Goal: Information Seeking & Learning: Learn about a topic

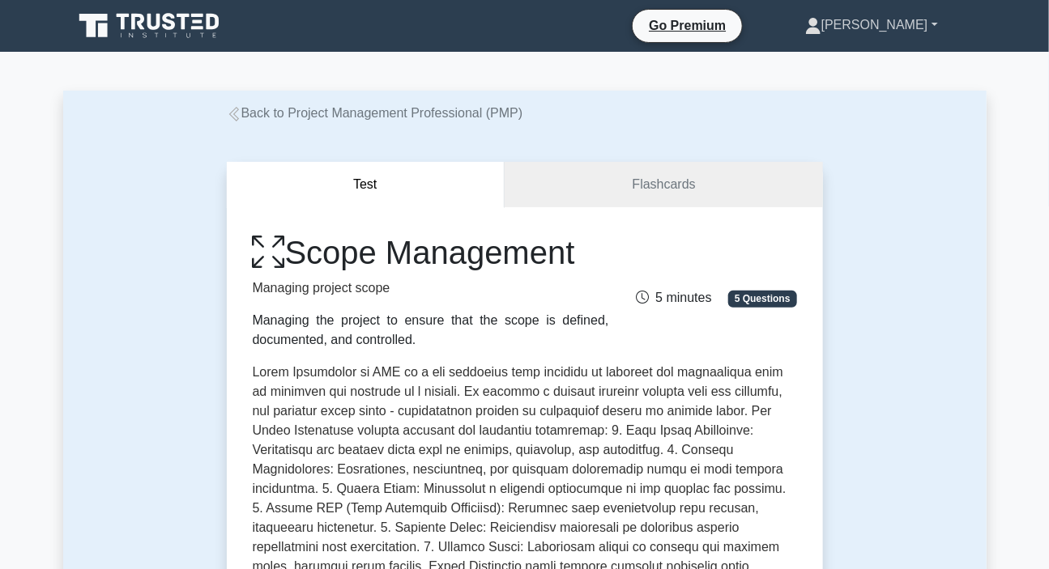
click at [885, 36] on link "[PERSON_NAME]" at bounding box center [871, 25] width 211 height 32
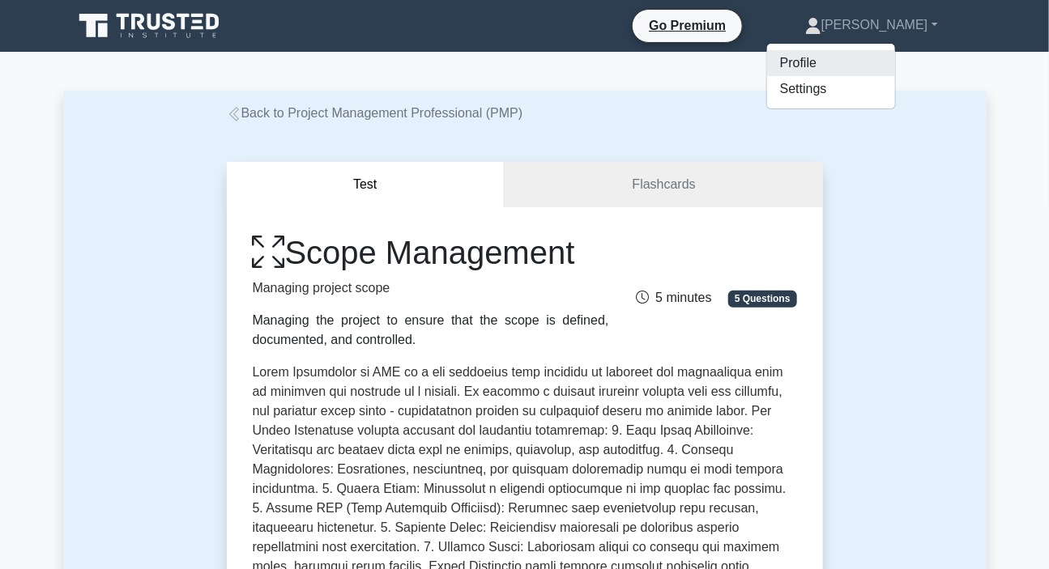
click at [840, 61] on link "Profile" at bounding box center [831, 63] width 128 height 26
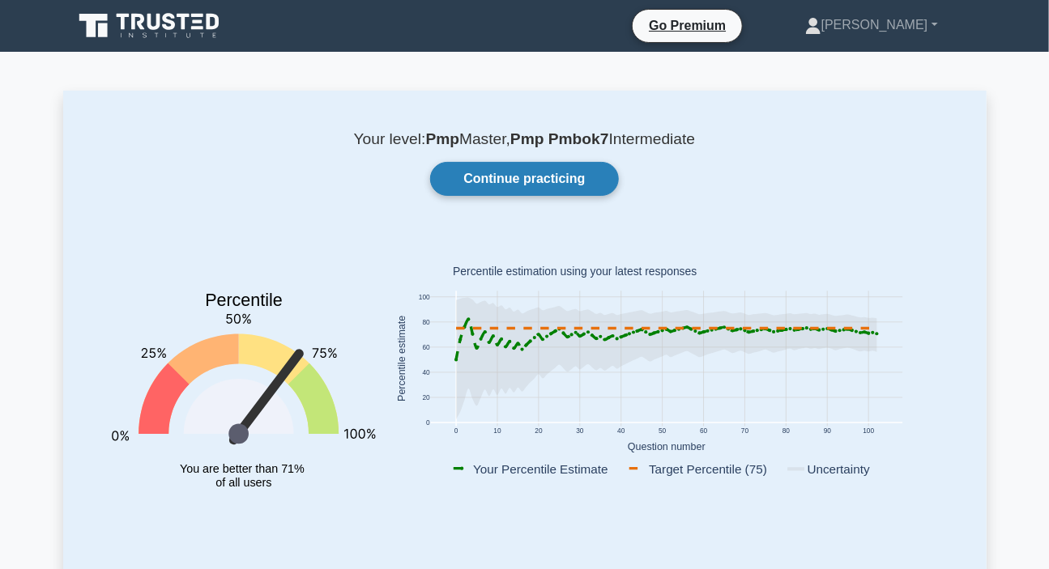
click at [567, 178] on link "Continue practicing" at bounding box center [524, 179] width 188 height 34
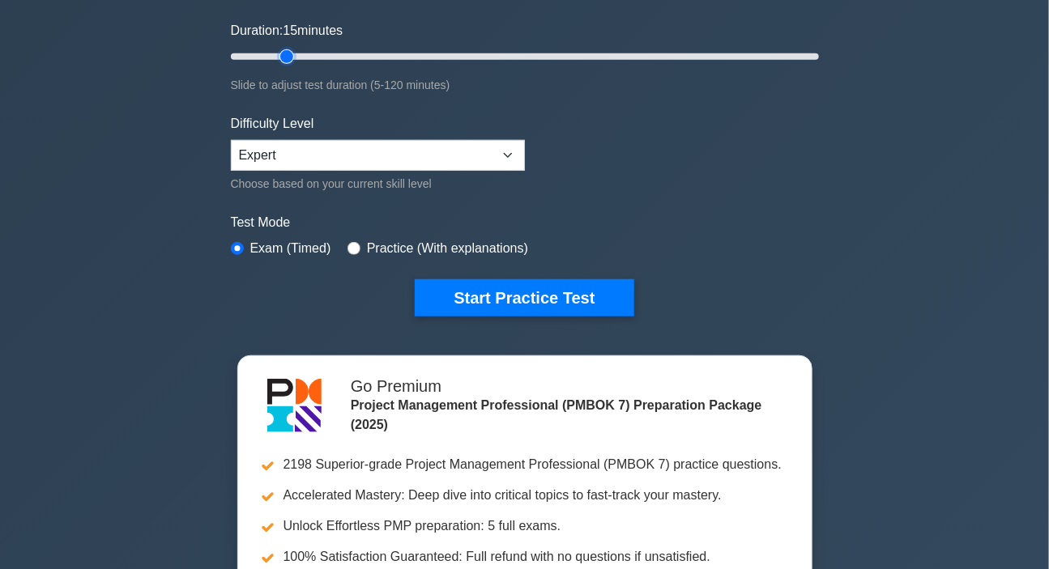
type input "15"
click at [281, 55] on input "Duration: 15 minutes" at bounding box center [525, 56] width 588 height 19
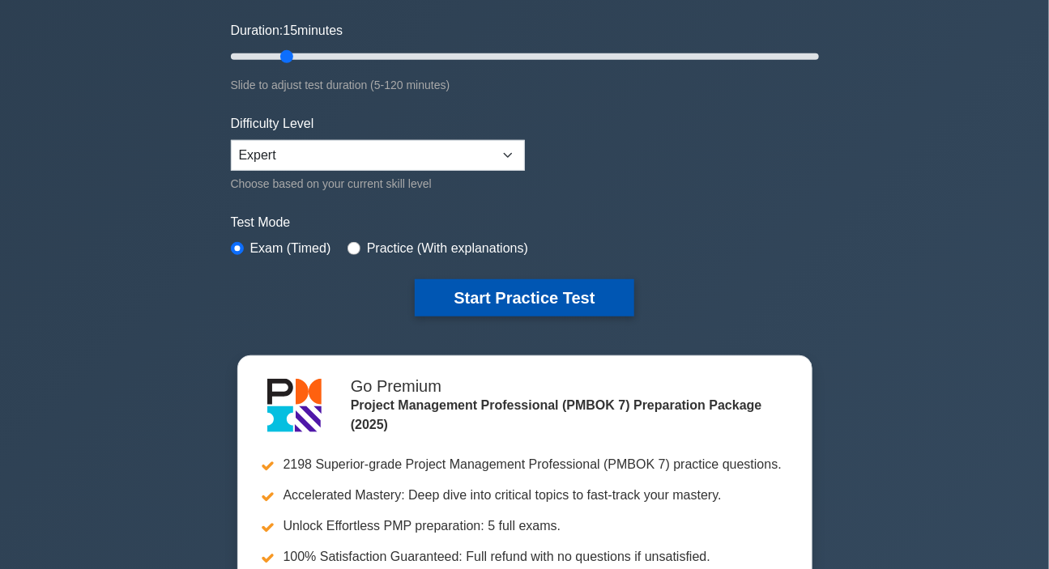
click at [497, 300] on button "Start Practice Test" at bounding box center [524, 297] width 219 height 37
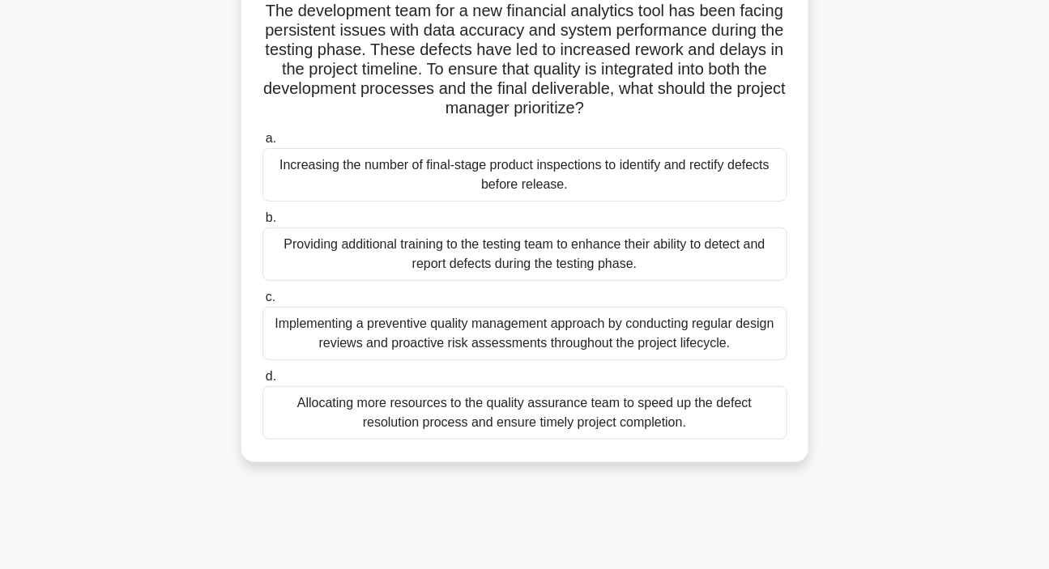
scroll to position [294, 0]
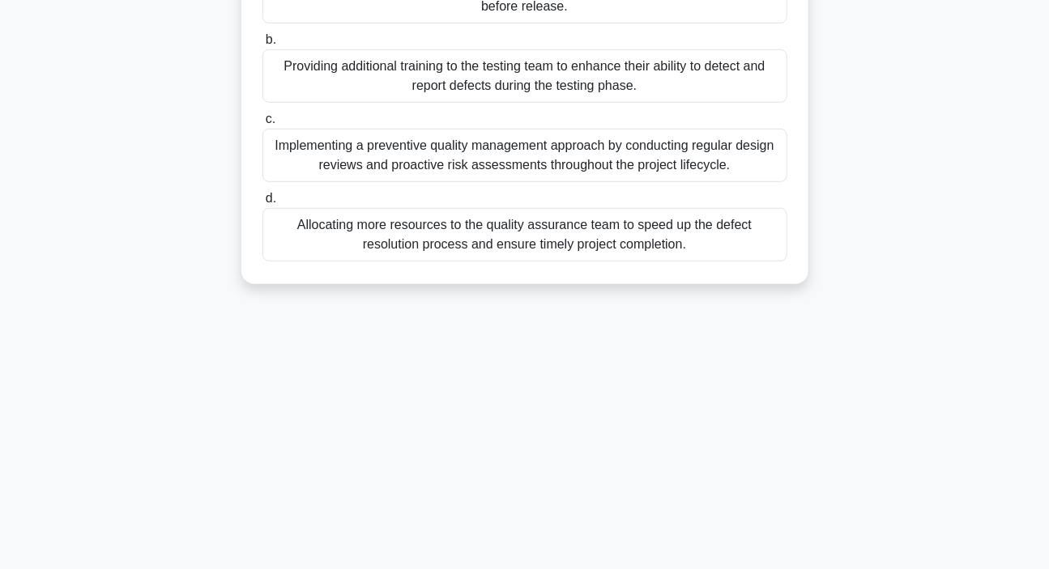
click at [558, 166] on div "Implementing a preventive quality management approach by conducting regular des…" at bounding box center [524, 155] width 525 height 53
click at [262, 125] on input "c. Implementing a preventive quality management approach by conducting regular …" at bounding box center [262, 119] width 0 height 11
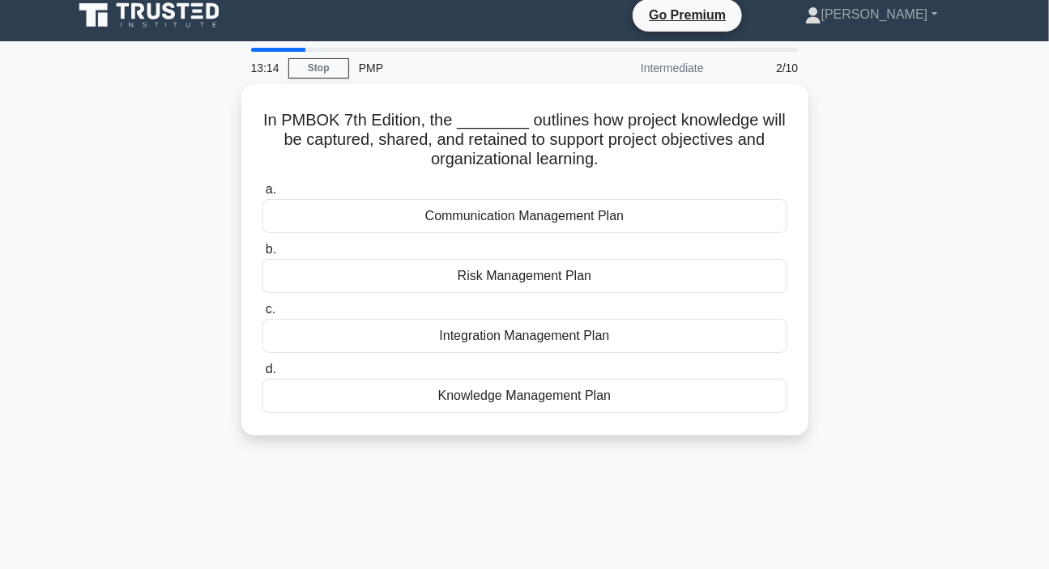
scroll to position [0, 0]
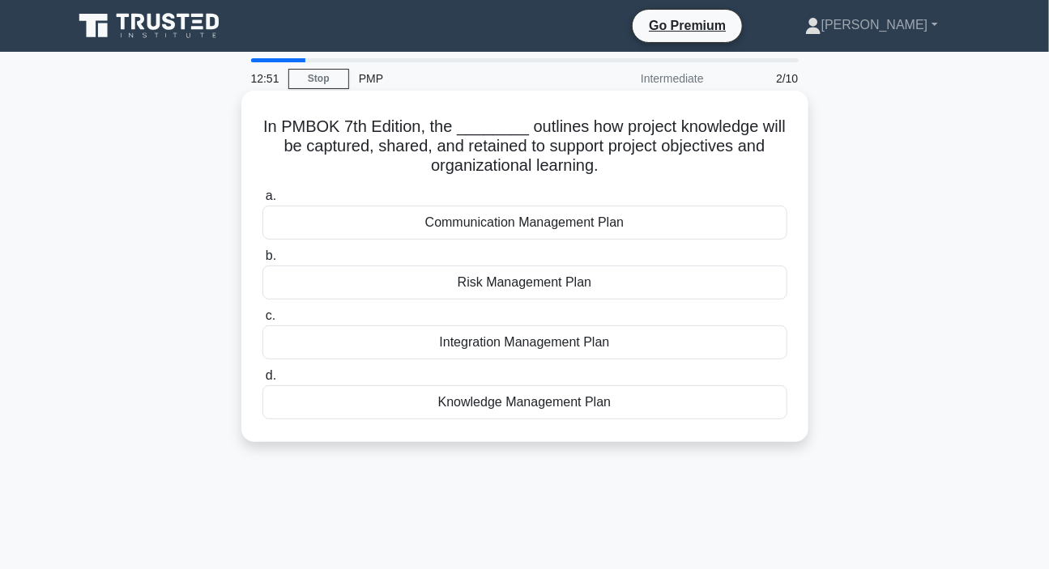
click at [536, 399] on div "Knowledge Management Plan" at bounding box center [524, 403] width 525 height 34
click at [262, 381] on input "d. Knowledge Management Plan" at bounding box center [262, 376] width 0 height 11
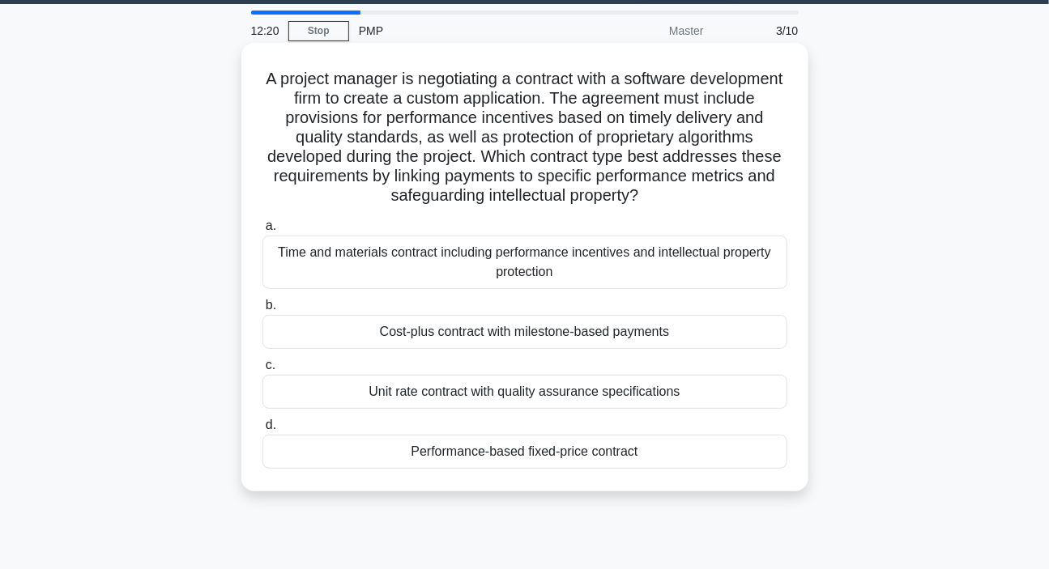
scroll to position [73, 0]
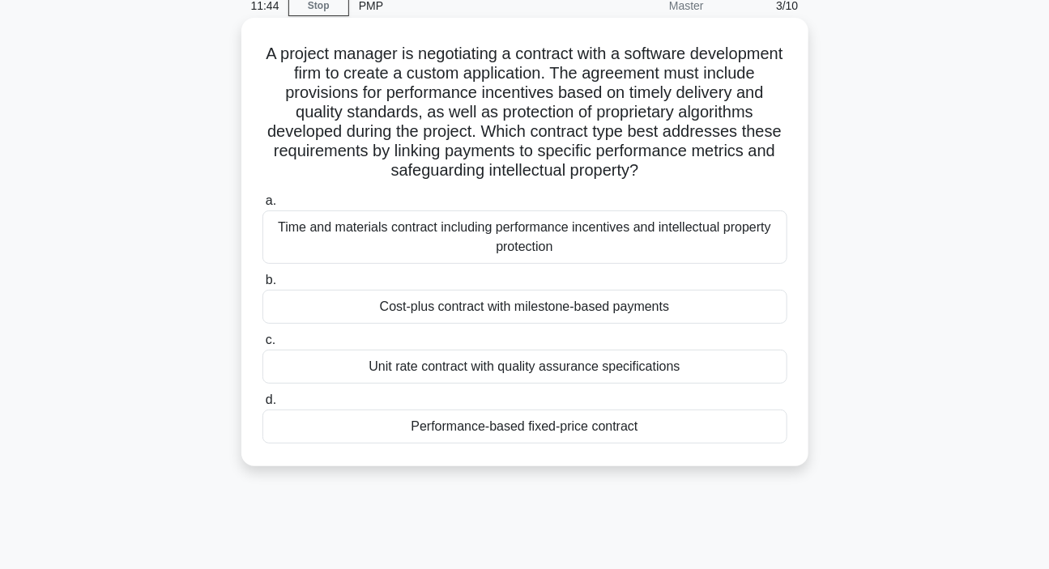
click at [502, 240] on div "Time and materials contract including performance incentives and intellectual p…" at bounding box center [524, 237] width 525 height 53
click at [262, 207] on input "a. Time and materials contract including performance incentives and intellectua…" at bounding box center [262, 201] width 0 height 11
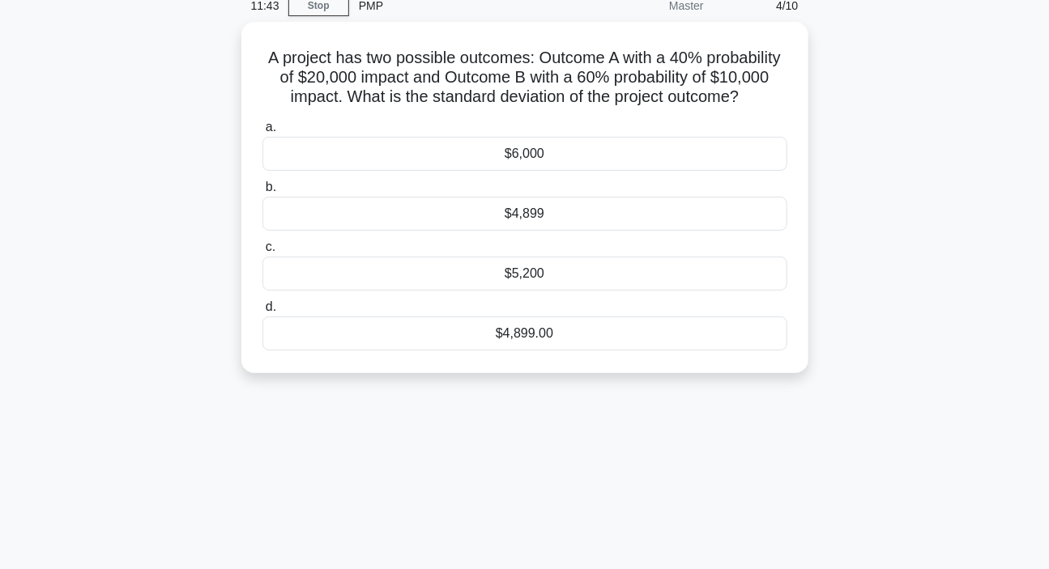
scroll to position [0, 0]
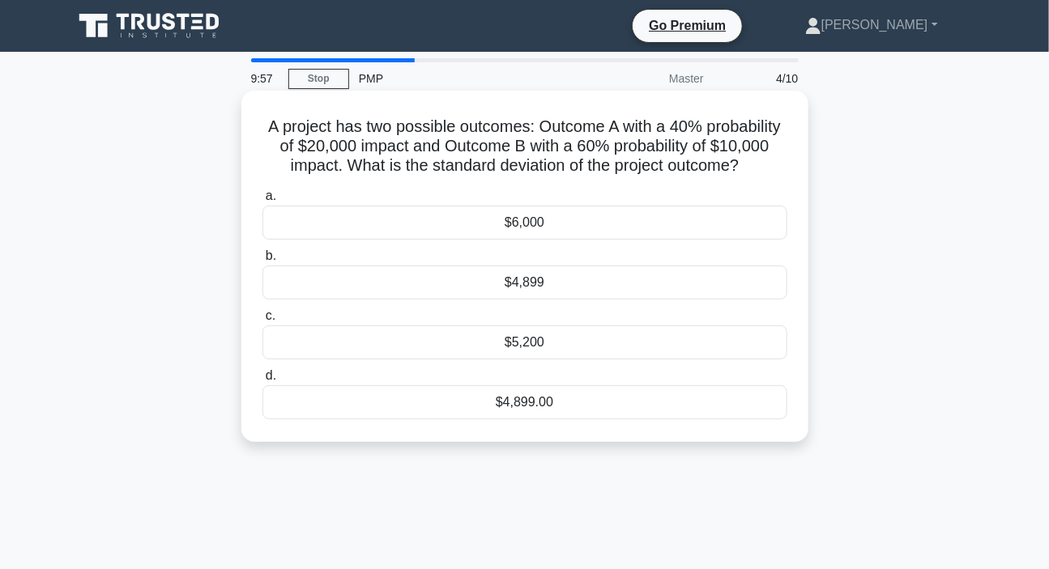
click at [514, 240] on div "$6,000" at bounding box center [524, 223] width 525 height 34
click at [262, 202] on input "a. $6,000" at bounding box center [262, 196] width 0 height 11
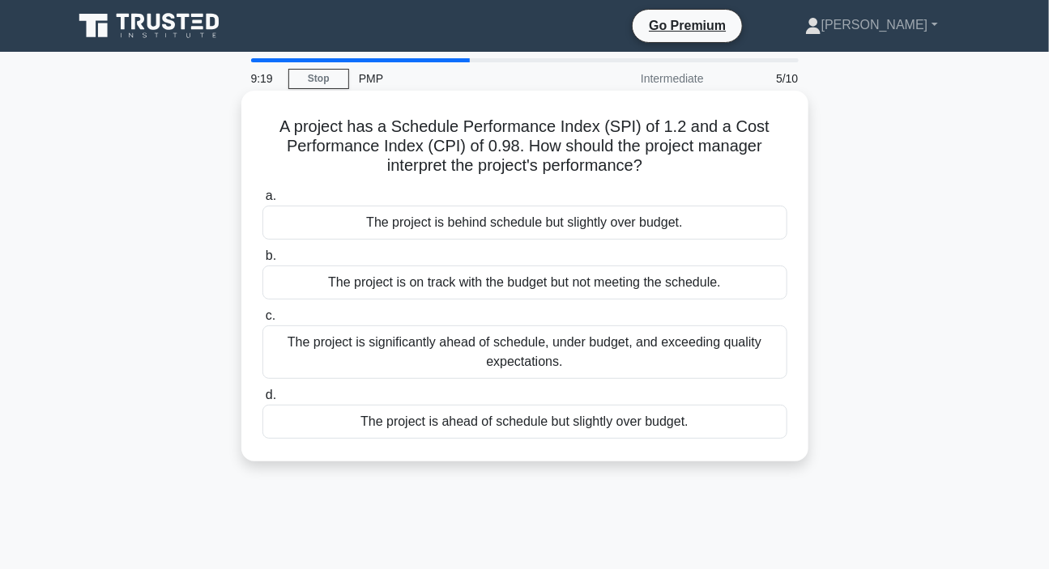
click at [605, 355] on div "The project is significantly ahead of schedule, under budget, and exceeding qua…" at bounding box center [524, 352] width 525 height 53
click at [262, 322] on input "c. The project is significantly ahead of schedule, under budget, and exceeding …" at bounding box center [262, 316] width 0 height 11
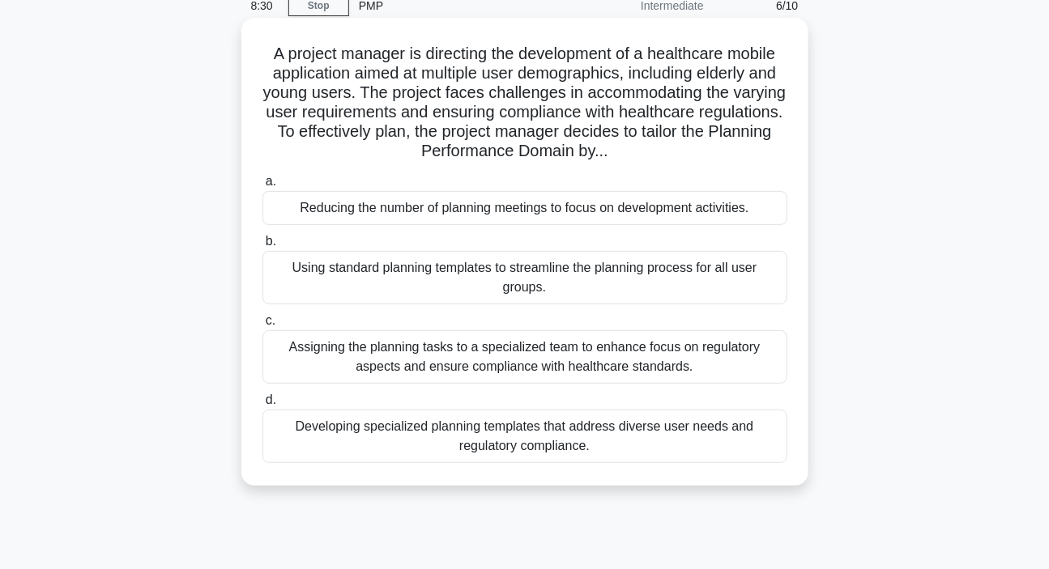
scroll to position [147, 0]
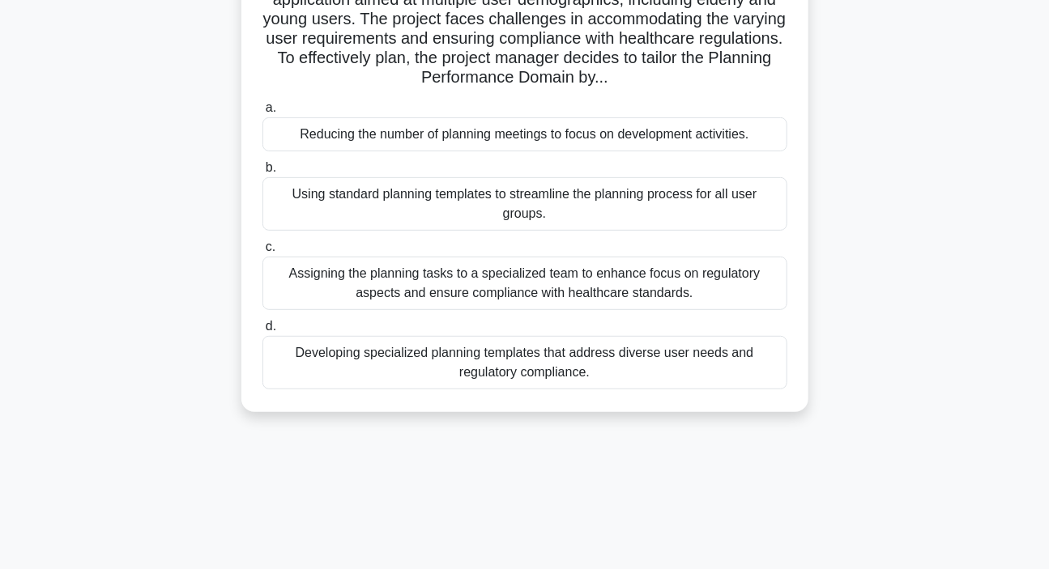
click at [539, 364] on div "Developing specialized planning templates that address diverse user needs and r…" at bounding box center [524, 362] width 525 height 53
click at [262, 332] on input "d. Developing specialized planning templates that address diverse user needs an…" at bounding box center [262, 327] width 0 height 11
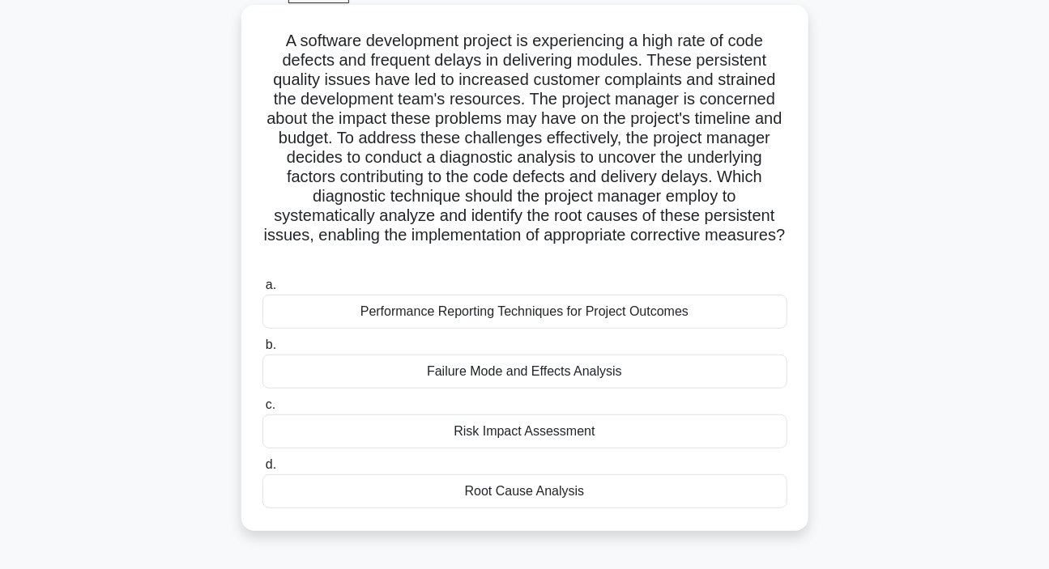
scroll to position [73, 0]
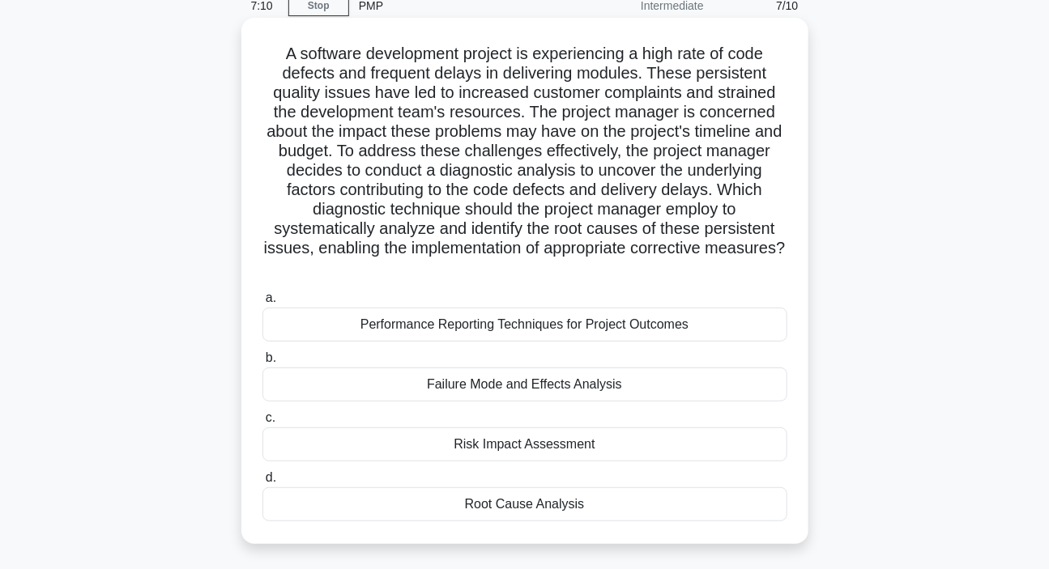
click at [562, 389] on div "Failure Mode and Effects Analysis" at bounding box center [524, 385] width 525 height 34
click at [262, 364] on input "b. Failure Mode and Effects Analysis" at bounding box center [262, 358] width 0 height 11
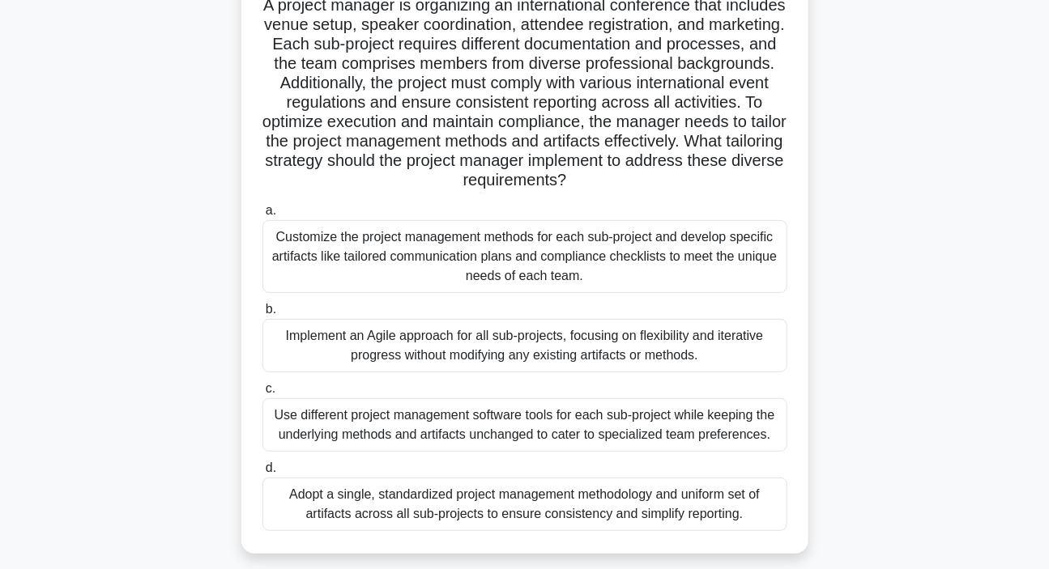
scroll to position [147, 0]
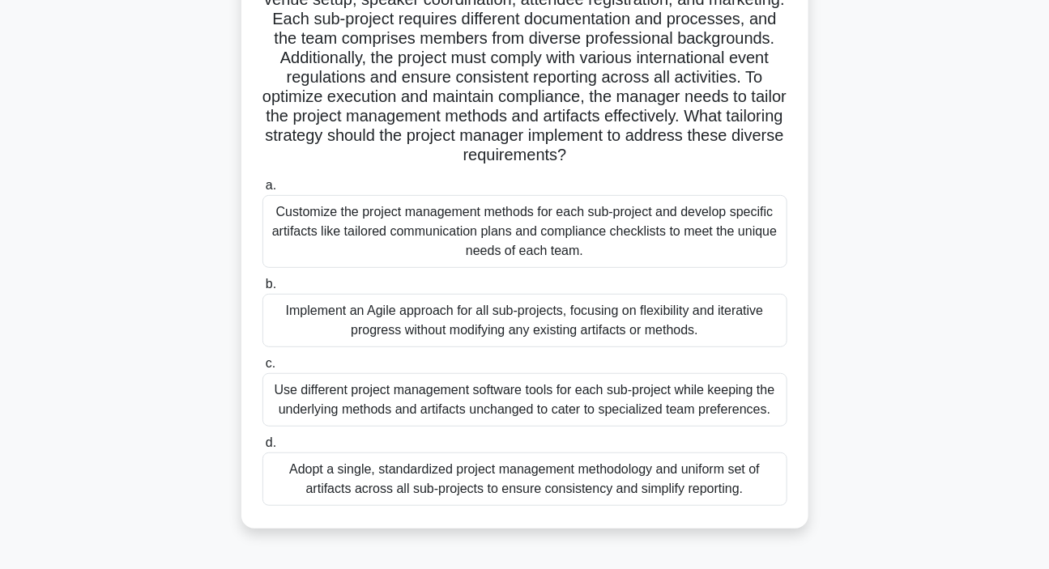
click at [455, 316] on div "Implement an Agile approach for all sub-projects, focusing on flexibility and i…" at bounding box center [524, 320] width 525 height 53
click at [262, 290] on input "b. Implement an Agile approach for all sub-projects, focusing on flexibility an…" at bounding box center [262, 284] width 0 height 11
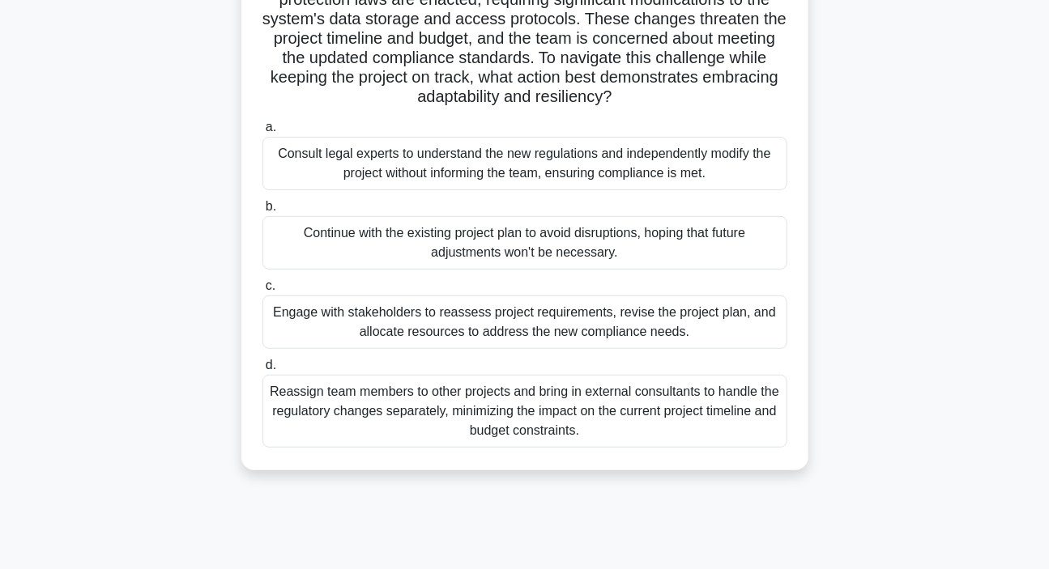
click at [519, 326] on div "Engage with stakeholders to reassess project requirements, revise the project p…" at bounding box center [524, 322] width 525 height 53
click at [262, 292] on input "c. Engage with stakeholders to reassess project requirements, revise the projec…" at bounding box center [262, 286] width 0 height 11
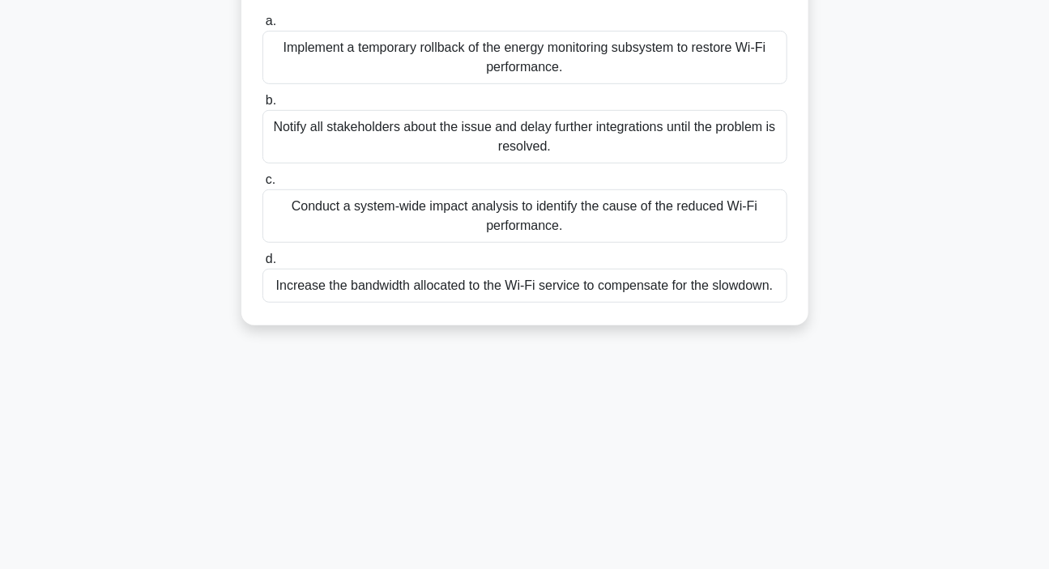
scroll to position [294, 0]
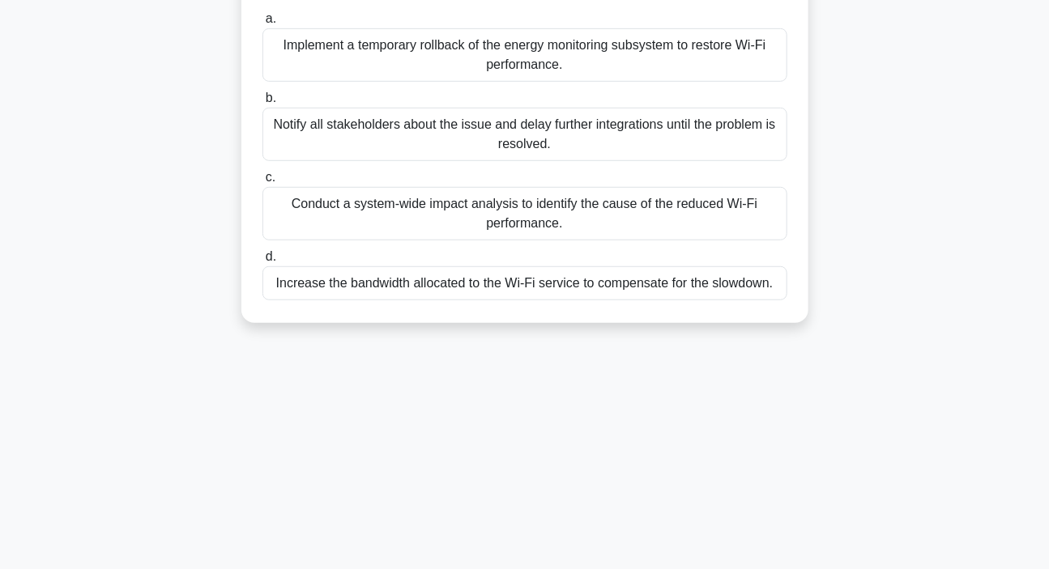
click at [445, 215] on div "Conduct a system-wide impact analysis to identify the cause of the reduced Wi-F…" at bounding box center [524, 213] width 525 height 53
click at [262, 183] on input "c. Conduct a system-wide impact analysis to identify the cause of the reduced W…" at bounding box center [262, 178] width 0 height 11
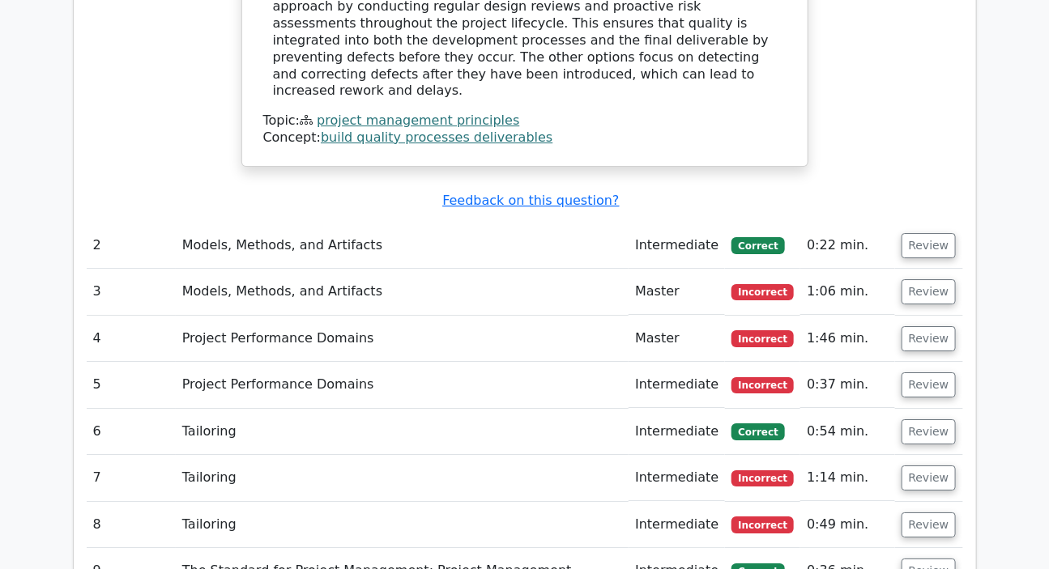
scroll to position [1766, 0]
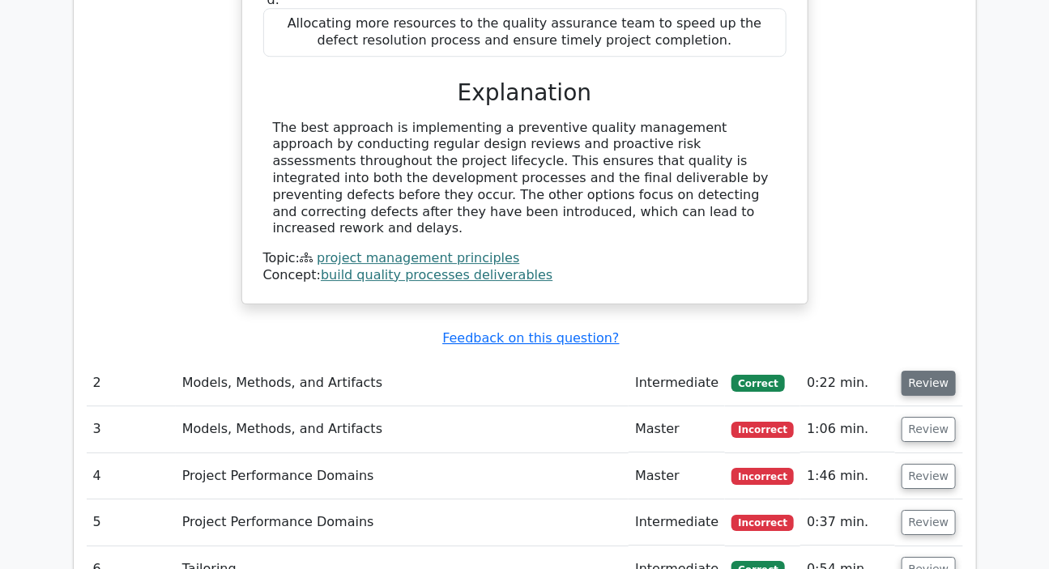
click at [927, 371] on button "Review" at bounding box center [928, 383] width 55 height 25
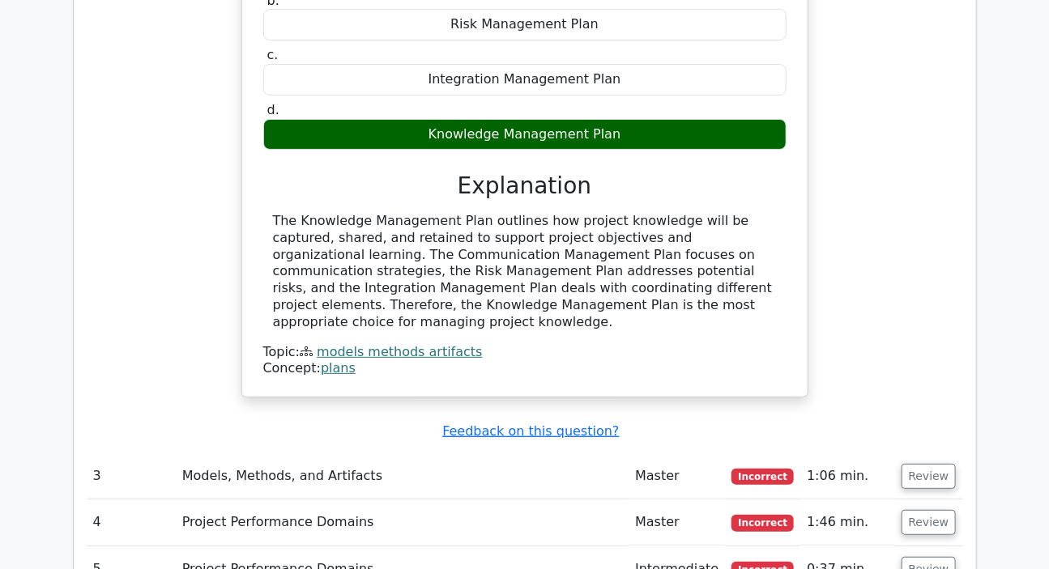
scroll to position [2356, 0]
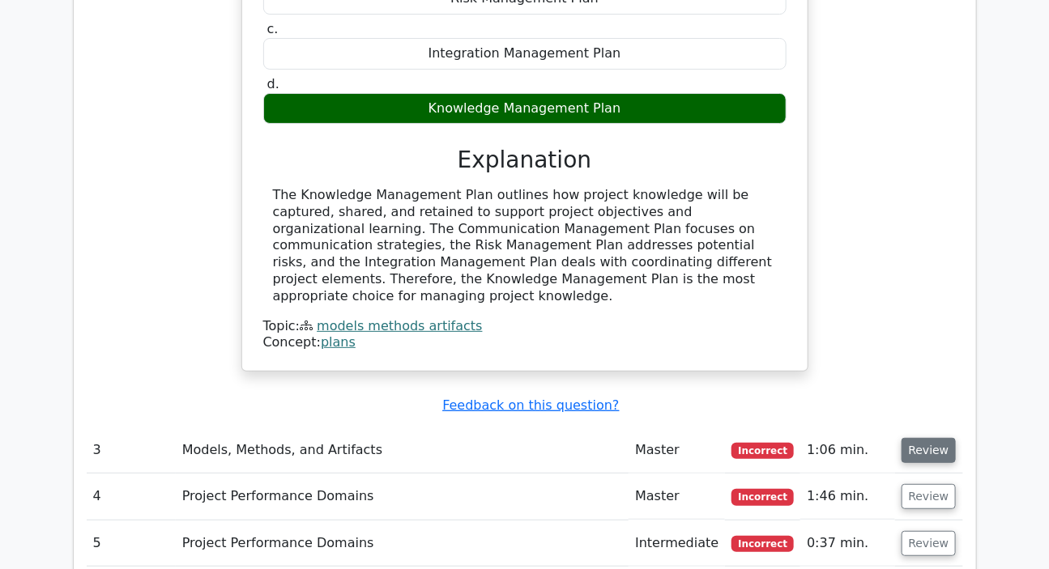
click at [922, 438] on button "Review" at bounding box center [928, 450] width 55 height 25
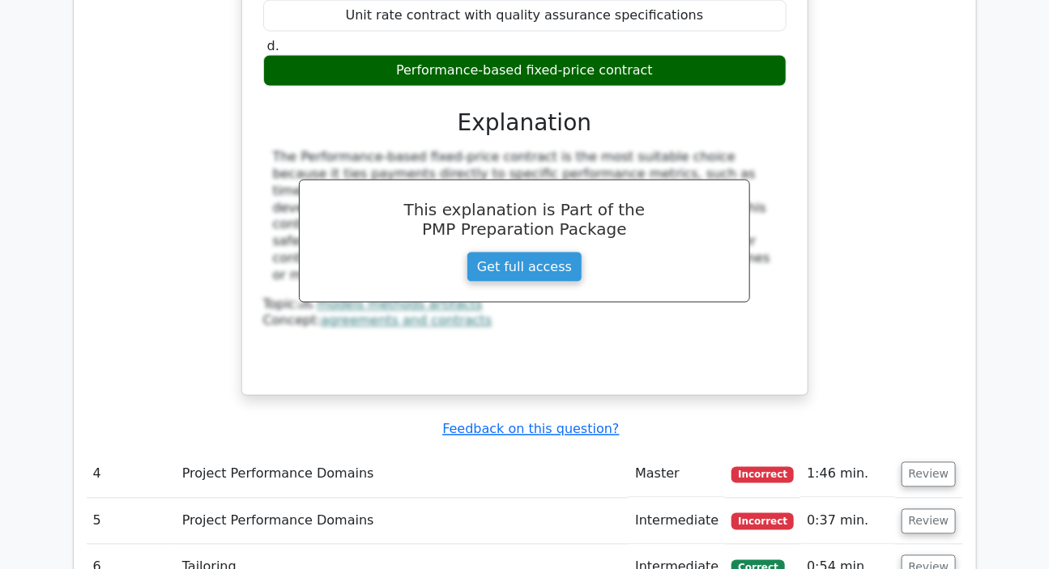
scroll to position [3166, 0]
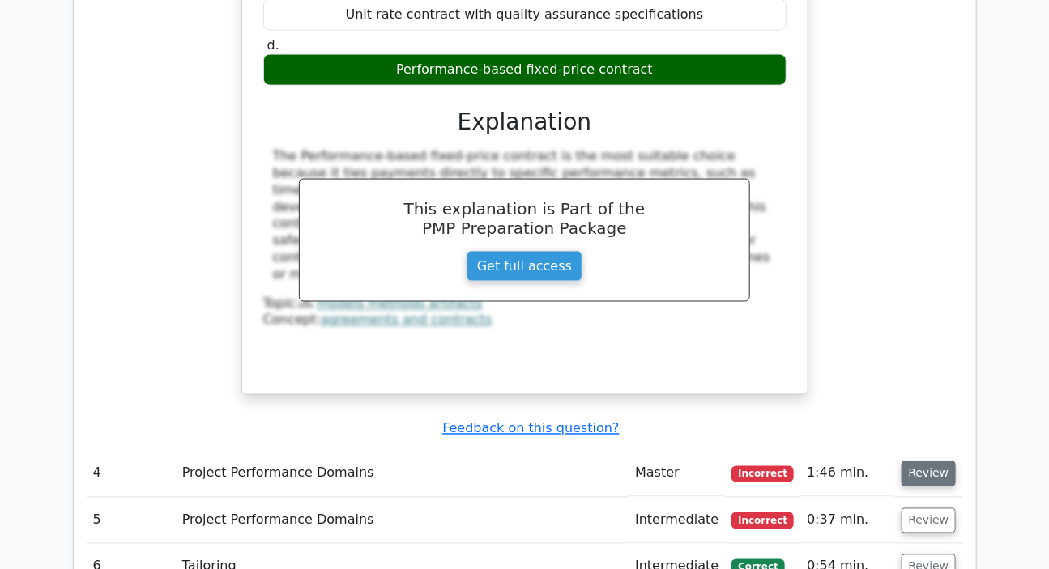
click at [921, 462] on button "Review" at bounding box center [928, 474] width 55 height 25
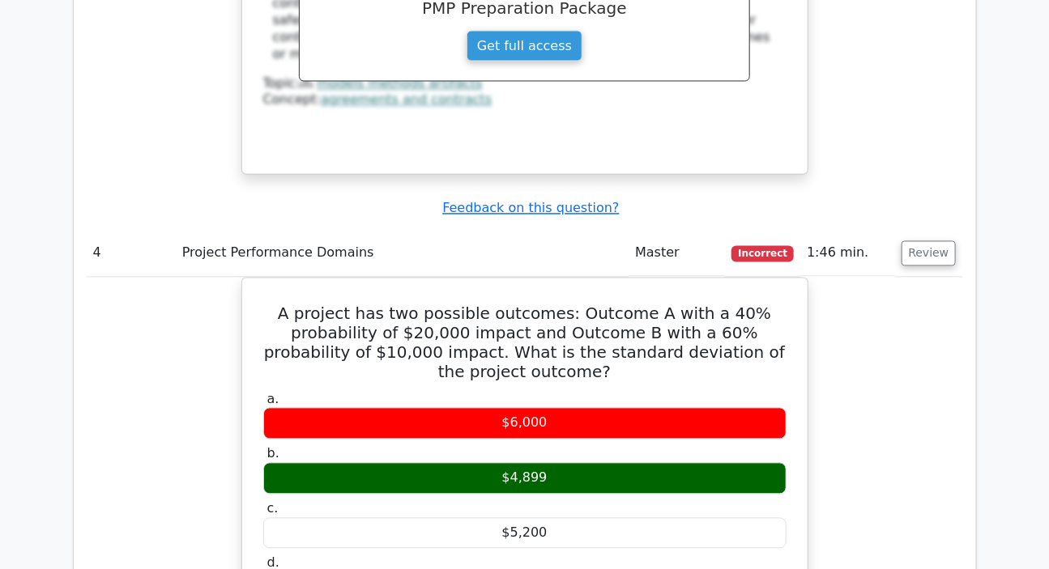
scroll to position [3607, 0]
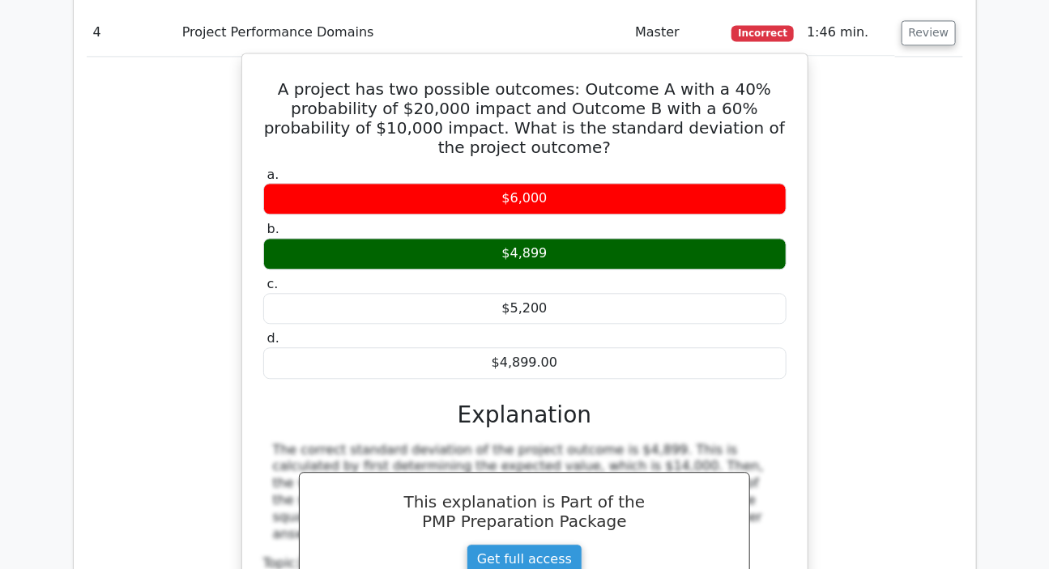
drag, startPoint x: 276, startPoint y: 227, endPoint x: 277, endPoint y: 354, distance: 127.2
click at [277, 442] on div "The correct standard deviation of the project outcome is $4,899. This is calcul…" at bounding box center [524, 555] width 523 height 227
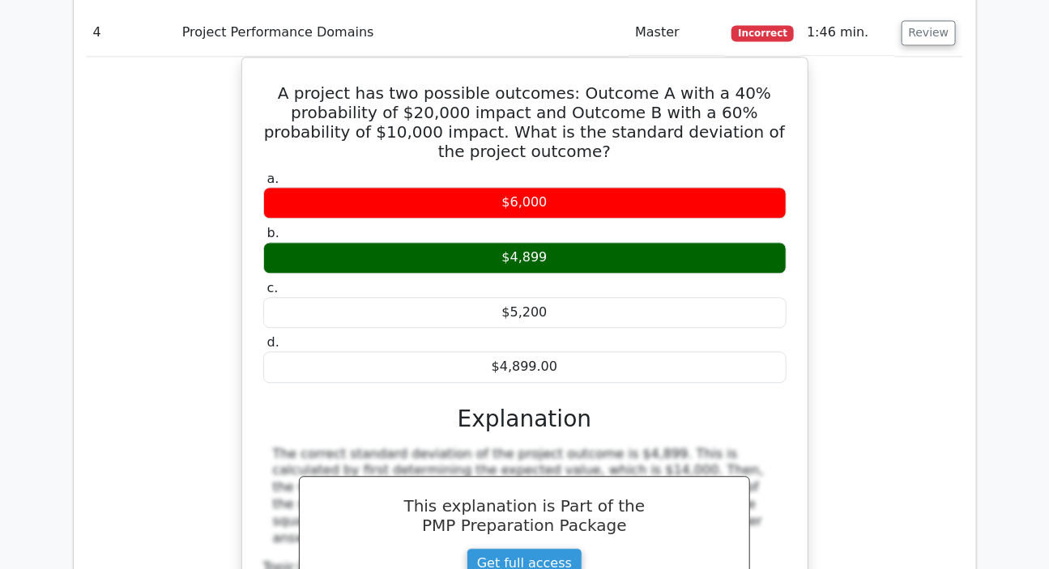
drag, startPoint x: 885, startPoint y: 404, endPoint x: 885, endPoint y: 382, distance: 21.9
click at [885, 399] on div "A project has two possible outcomes: Outcome A with a 40% probability of $20,00…" at bounding box center [525, 385] width 876 height 656
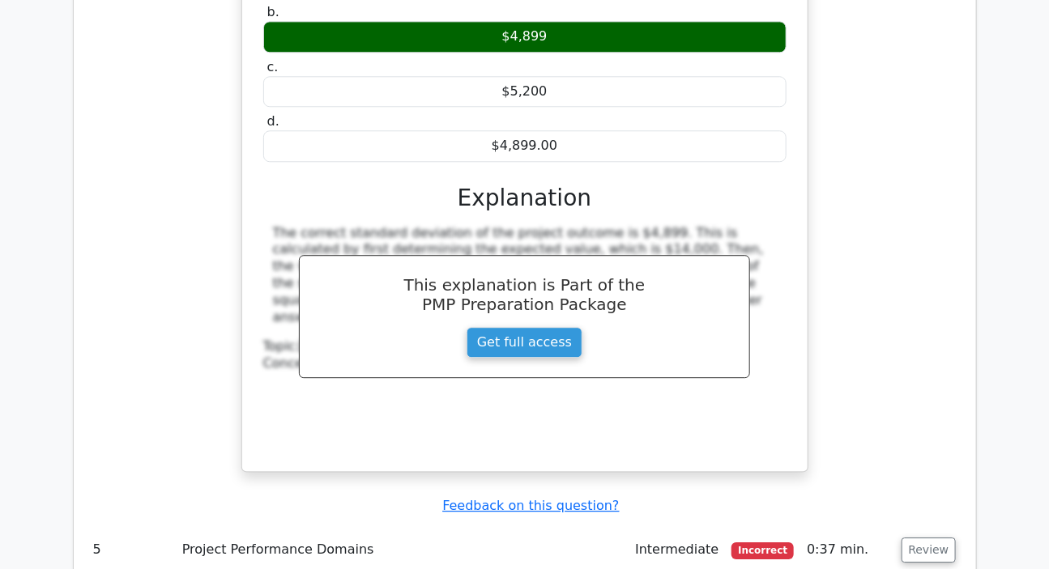
scroll to position [3976, 0]
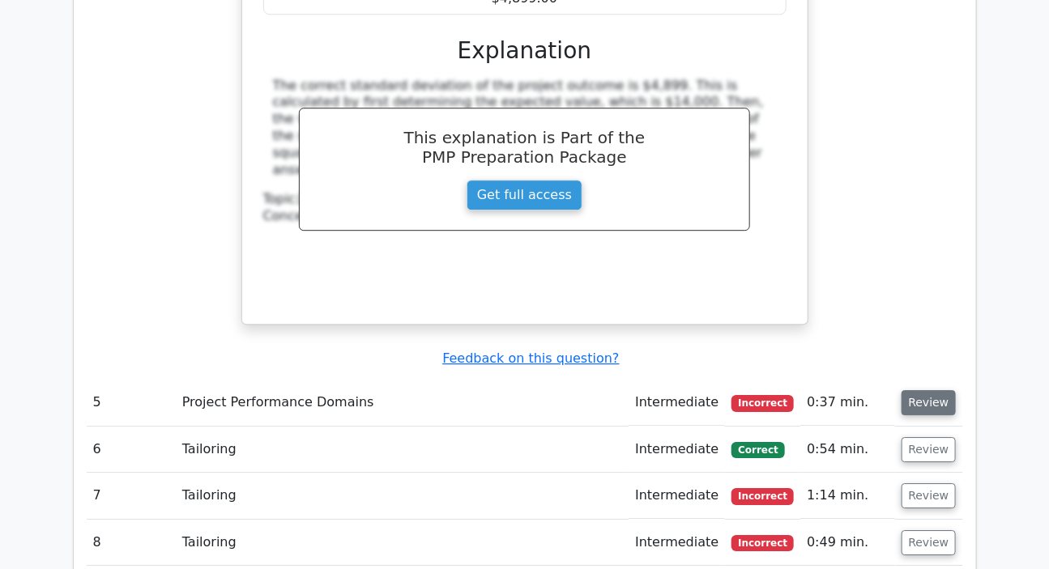
click at [912, 390] on button "Review" at bounding box center [928, 402] width 55 height 25
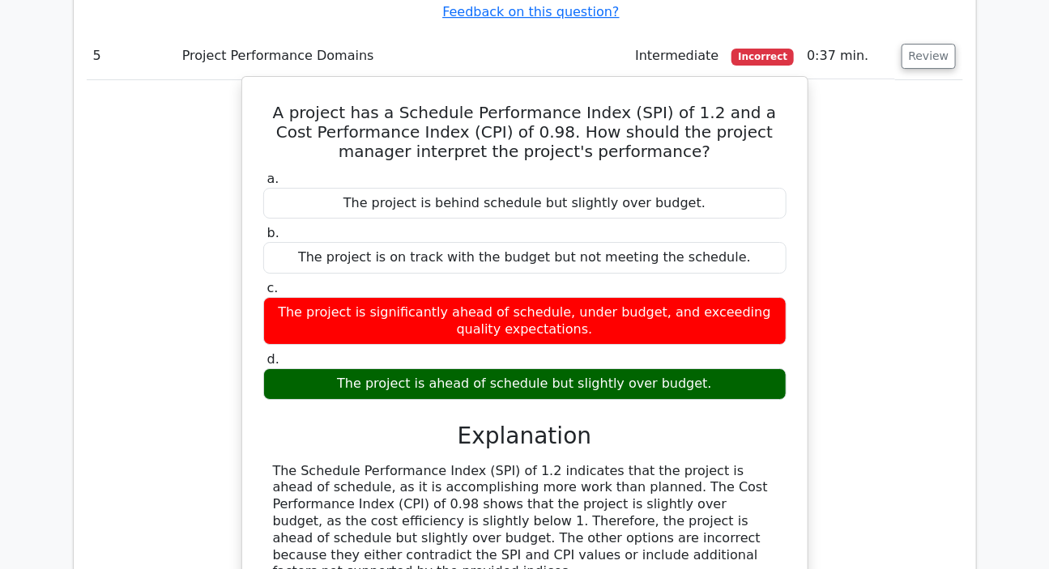
scroll to position [4417, 0]
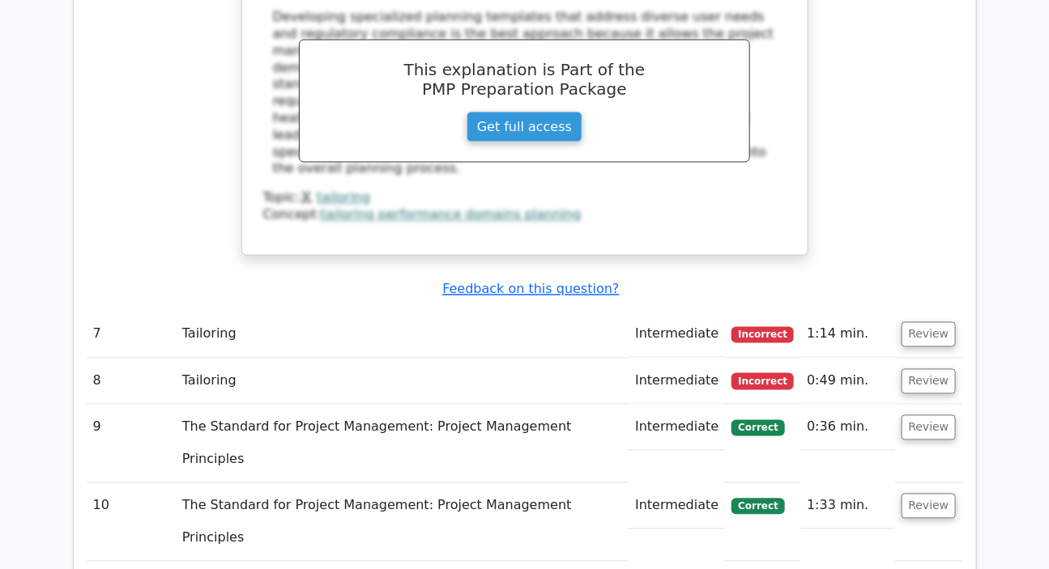
scroll to position [5596, 0]
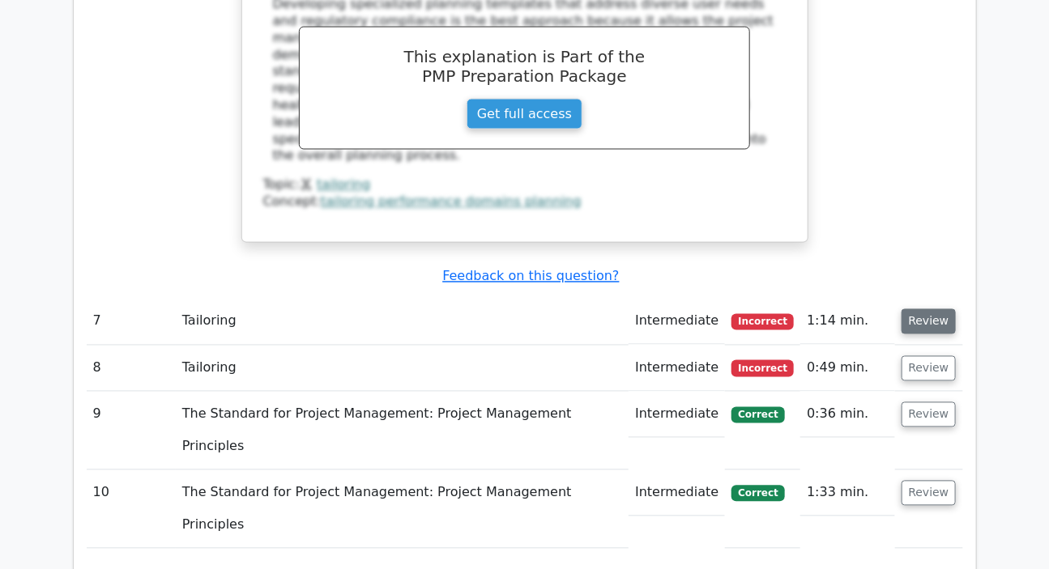
click at [919, 309] on button "Review" at bounding box center [928, 321] width 55 height 25
click at [922, 309] on button "Review" at bounding box center [928, 321] width 55 height 25
click at [923, 309] on button "Review" at bounding box center [928, 321] width 55 height 25
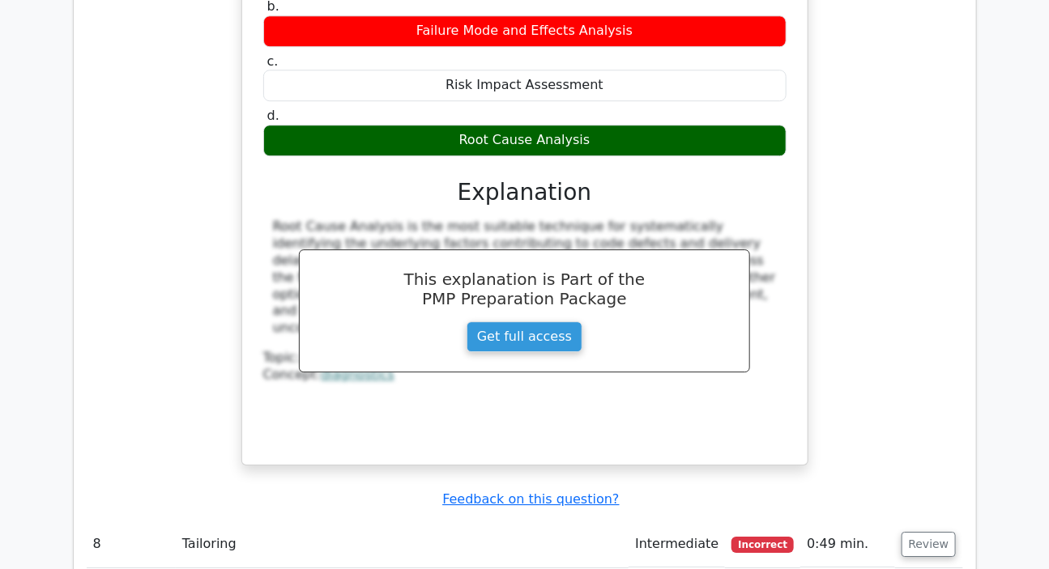
scroll to position [6332, 0]
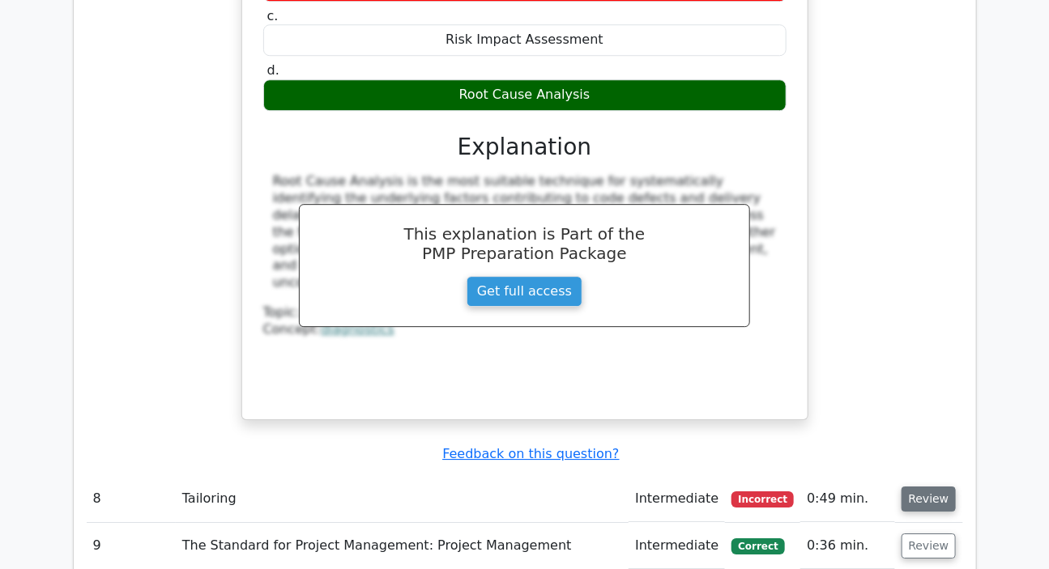
click at [912, 487] on button "Review" at bounding box center [928, 499] width 55 height 25
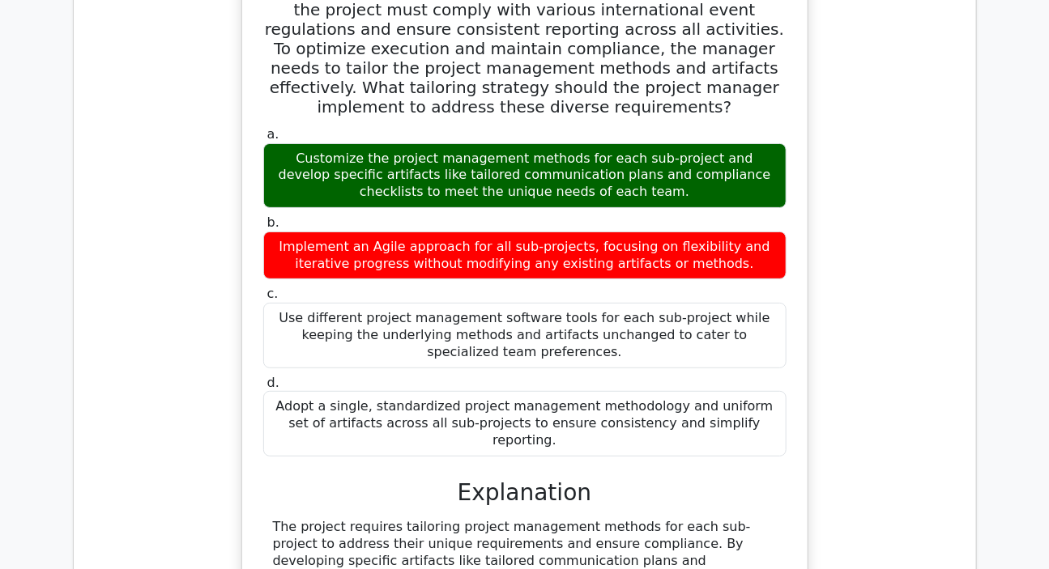
scroll to position [7362, 0]
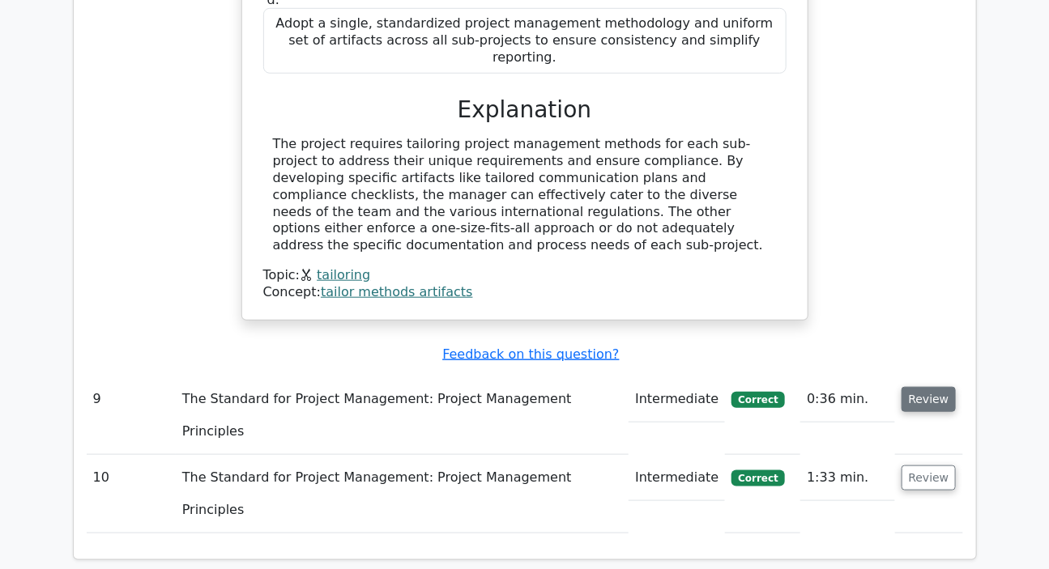
click at [924, 387] on button "Review" at bounding box center [928, 399] width 55 height 25
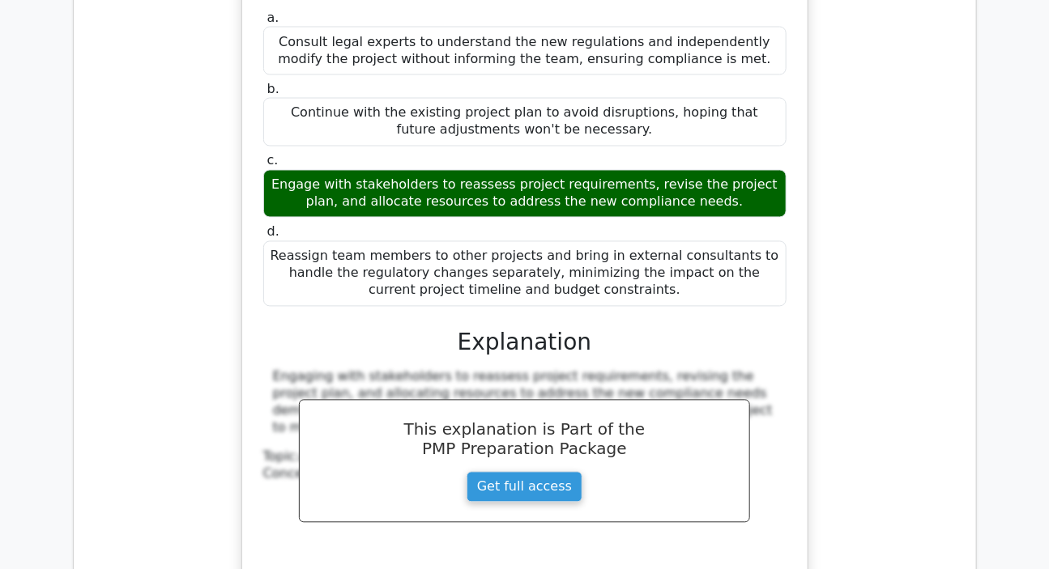
scroll to position [8246, 0]
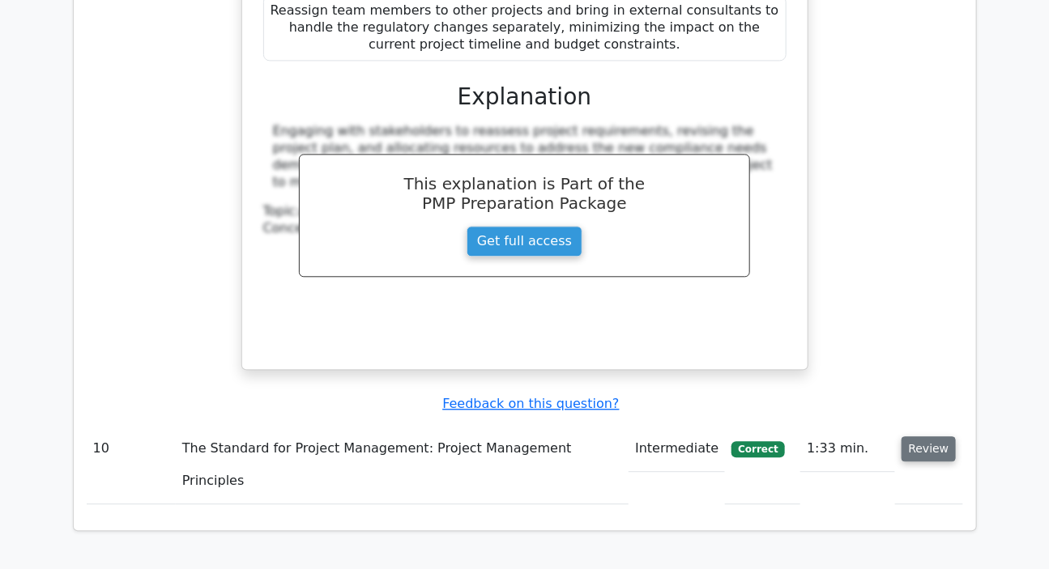
click at [922, 437] on button "Review" at bounding box center [928, 449] width 55 height 25
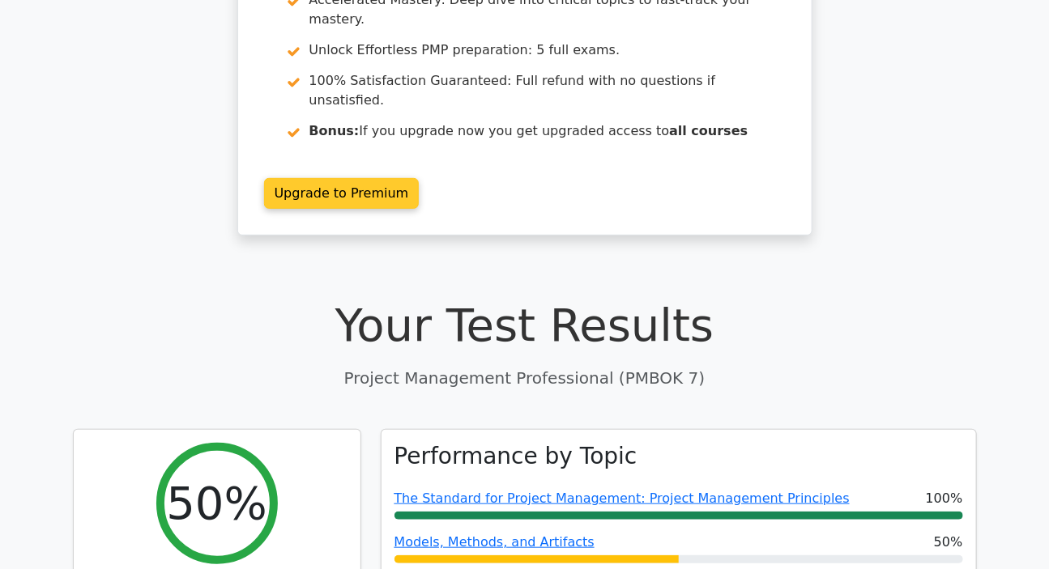
scroll to position [0, 0]
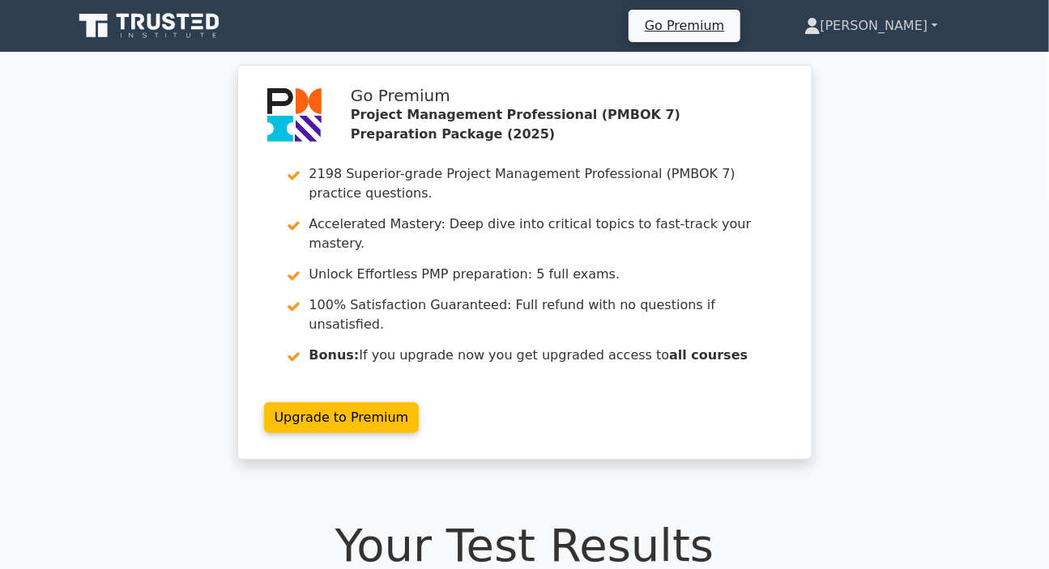
click at [886, 21] on link "[PERSON_NAME]" at bounding box center [870, 26] width 211 height 32
click at [840, 61] on link "Profile" at bounding box center [830, 64] width 128 height 26
